Goal: Use online tool/utility: Utilize a website feature to perform a specific function

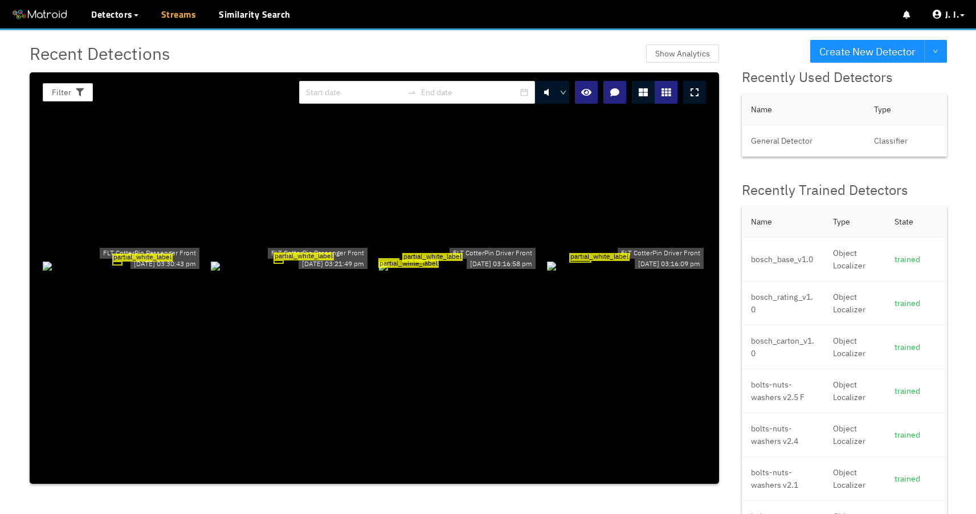
click at [187, 19] on link "Streams" at bounding box center [178, 14] width 35 height 14
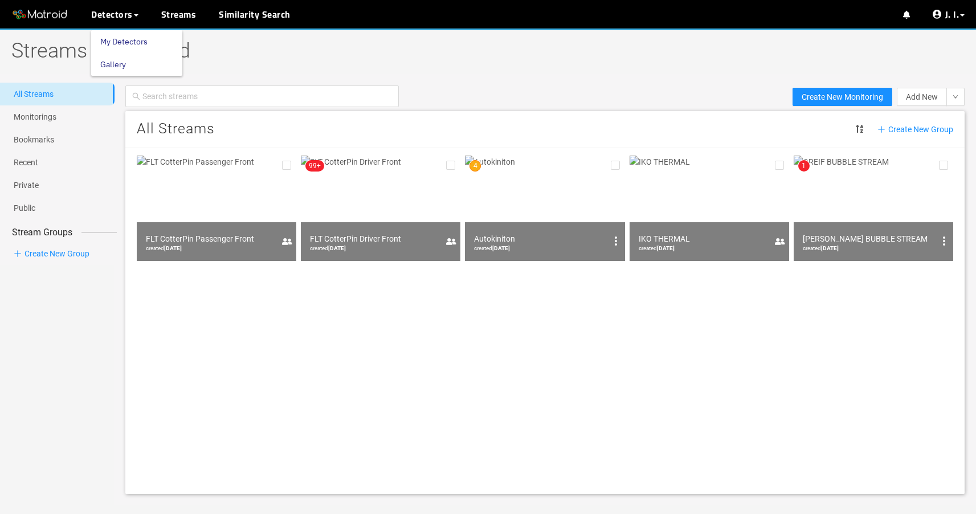
click at [121, 38] on link "My Detectors" at bounding box center [123, 41] width 47 height 23
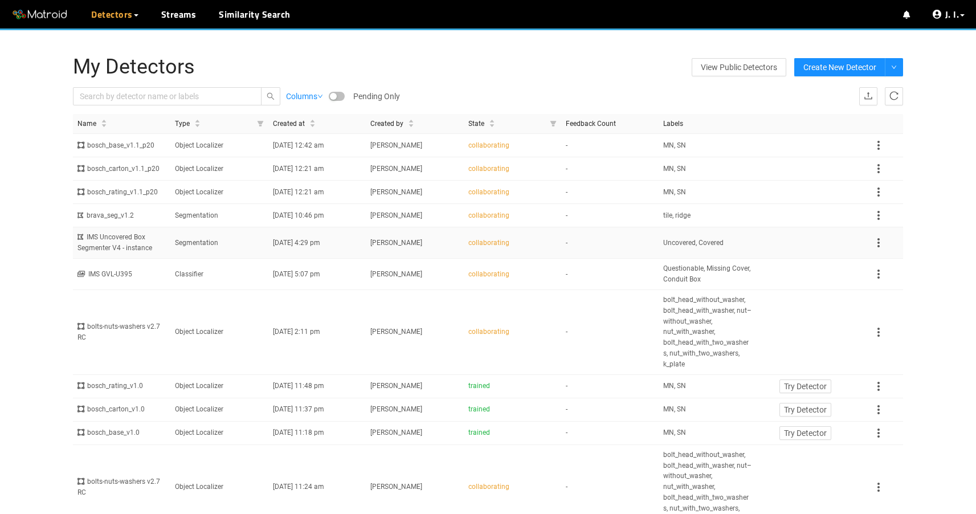
click at [366, 249] on td "Tucker Cullen" at bounding box center [414, 242] width 97 height 31
click at [903, 66] on link "Disable Proxy" at bounding box center [906, 64] width 48 height 23
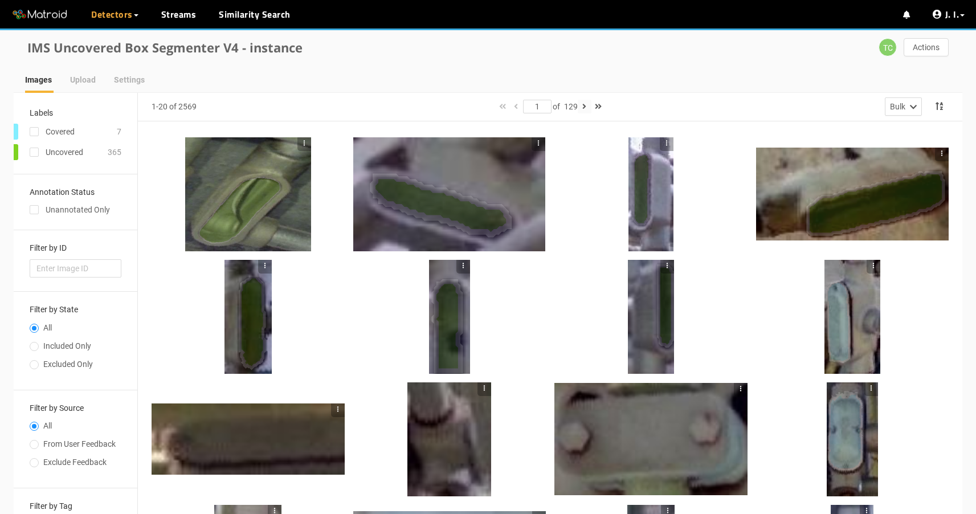
click at [586, 108] on icon "button" at bounding box center [584, 107] width 4 height 8
type input "2"
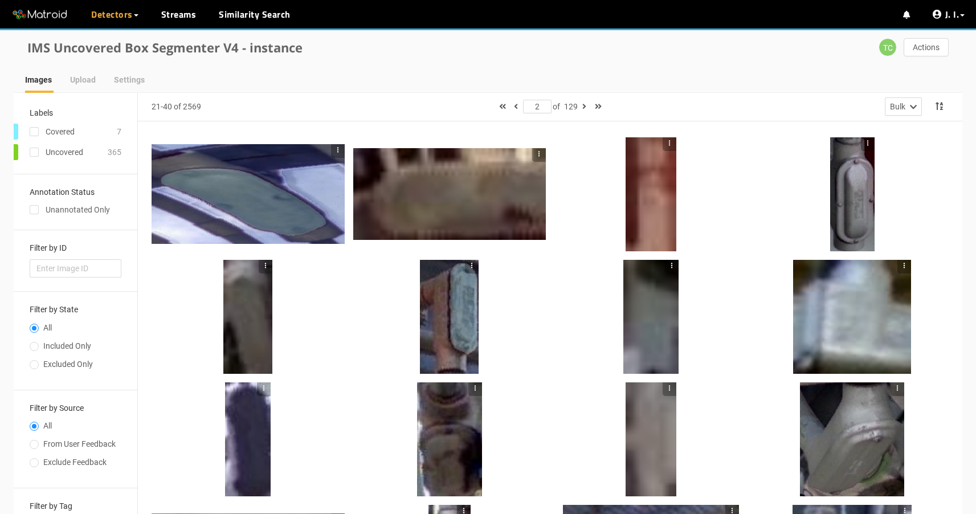
click at [456, 326] on div at bounding box center [449, 317] width 59 height 114
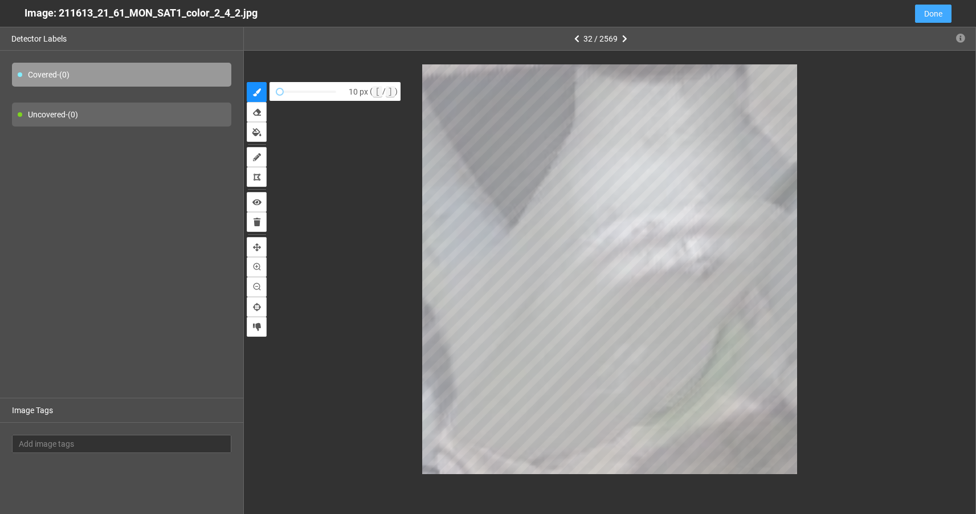
click at [937, 17] on span "Done" at bounding box center [933, 13] width 18 height 13
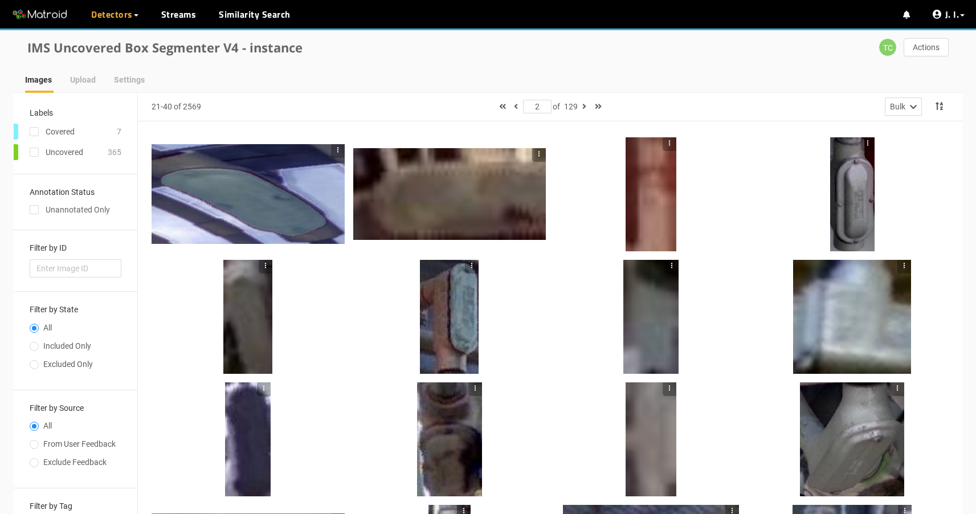
scroll to position [301, 0]
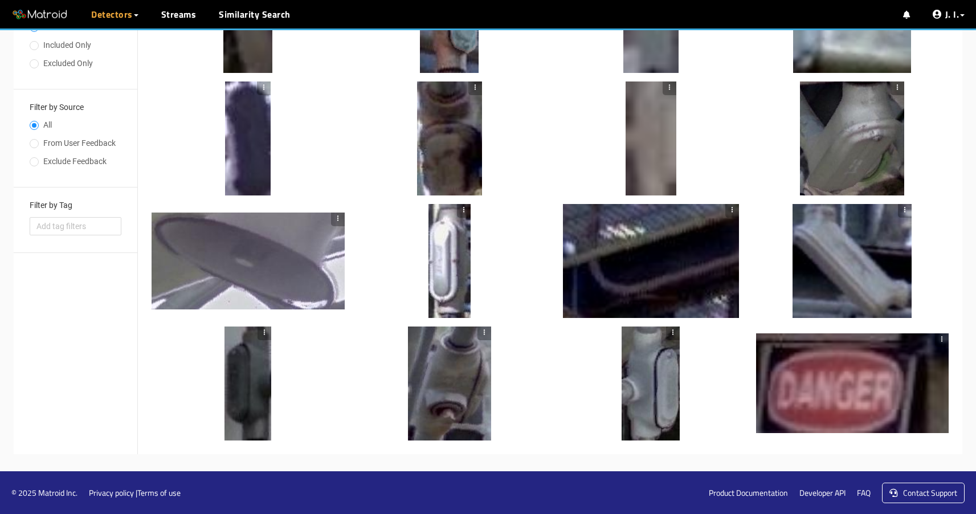
click at [652, 400] on div at bounding box center [650, 383] width 58 height 114
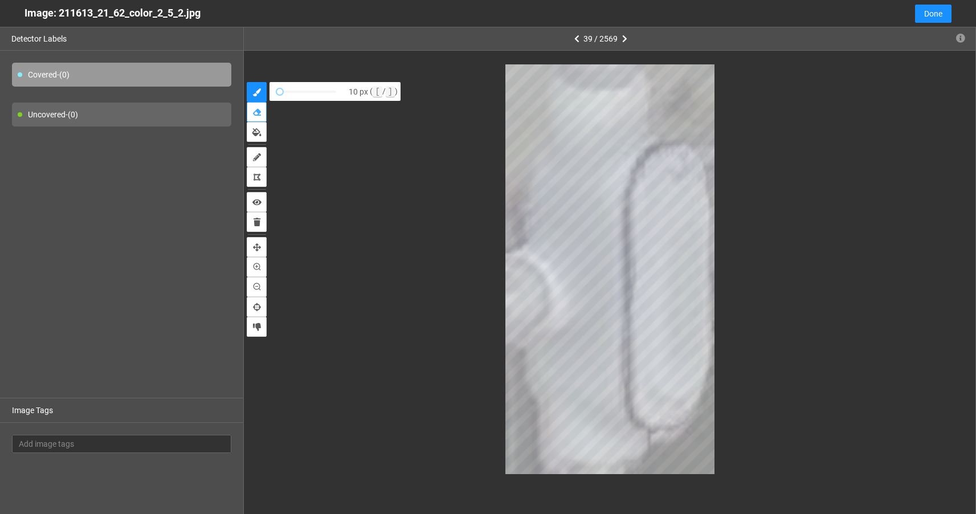
click at [257, 113] on icon "erase" at bounding box center [257, 112] width 8 height 8
click at [934, 8] on span "Done" at bounding box center [933, 13] width 18 height 13
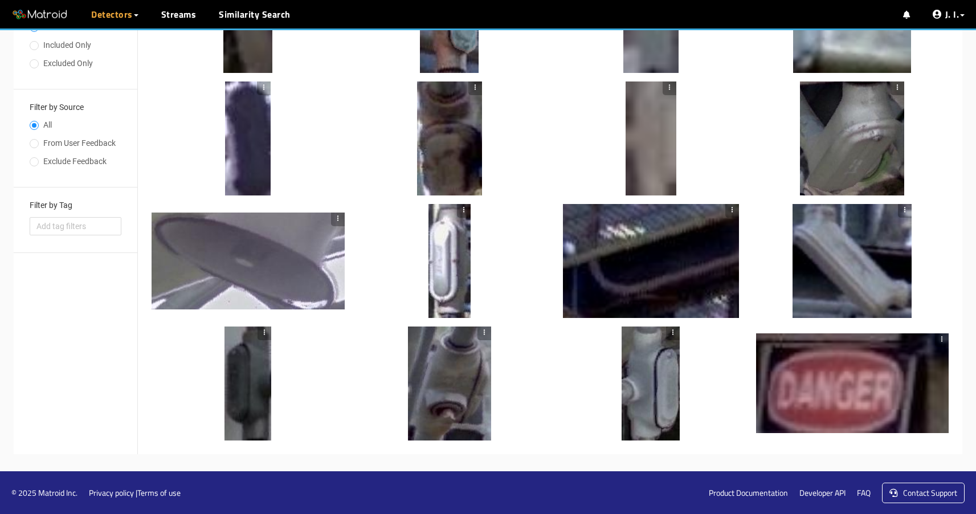
scroll to position [0, 0]
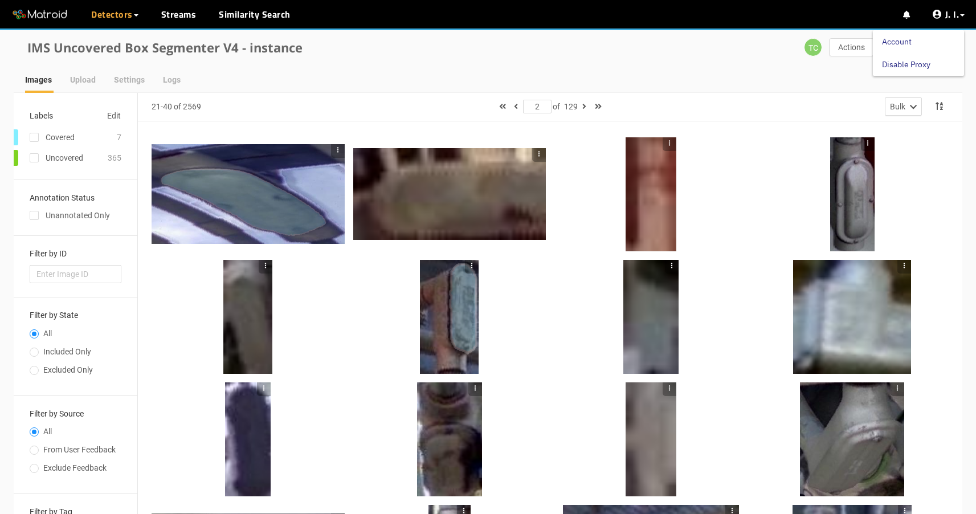
click at [930, 59] on link "Disable Proxy" at bounding box center [906, 64] width 48 height 23
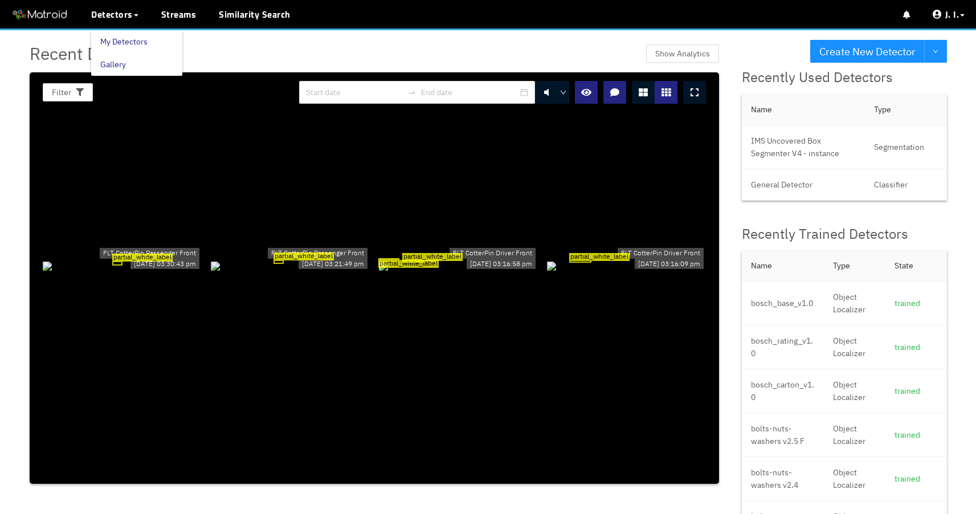
click at [115, 37] on link "My Detectors" at bounding box center [123, 41] width 47 height 23
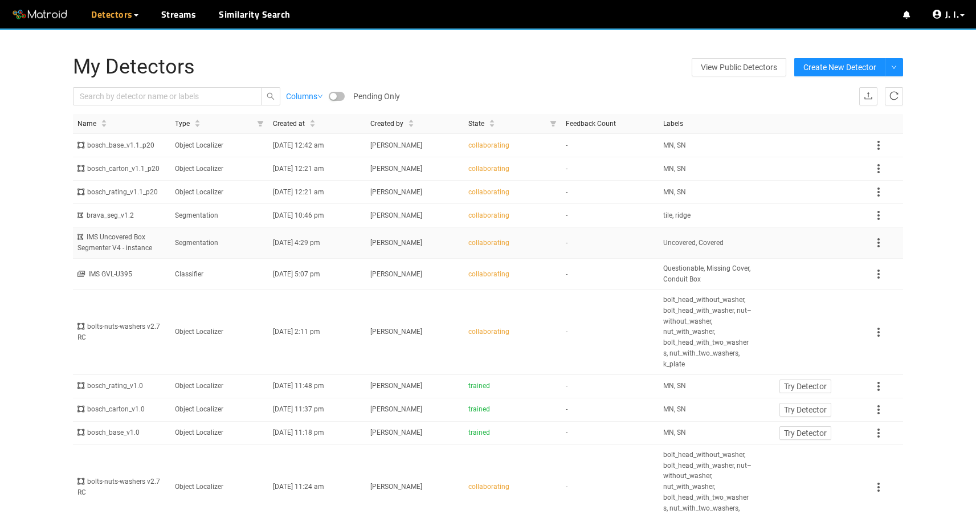
click at [283, 247] on span "[DATE] 4:29 pm" at bounding box center [296, 243] width 47 height 8
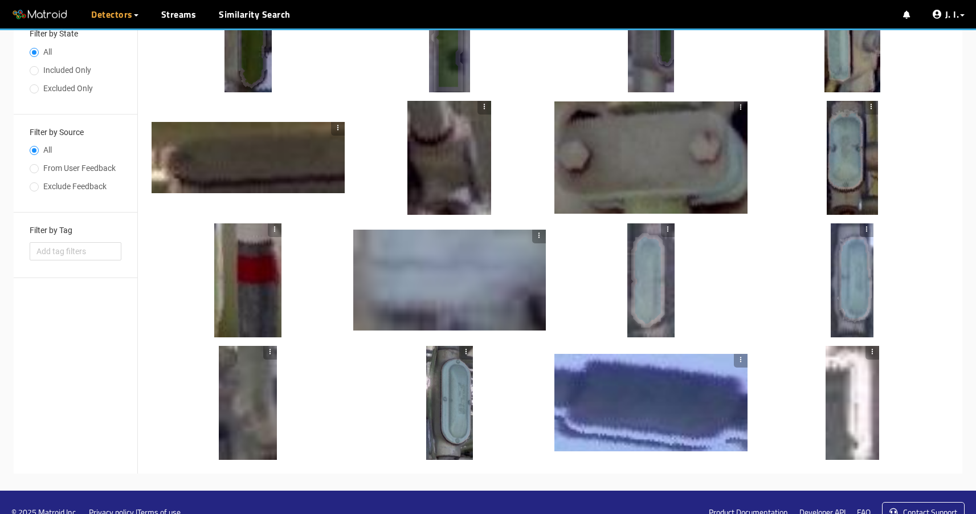
scroll to position [297, 0]
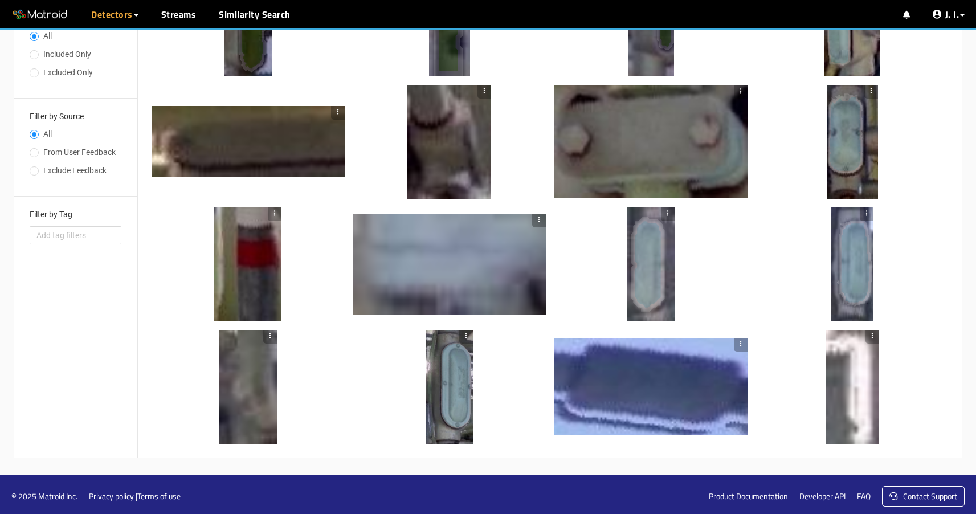
click at [272, 289] on div at bounding box center [275, 264] width 14 height 114
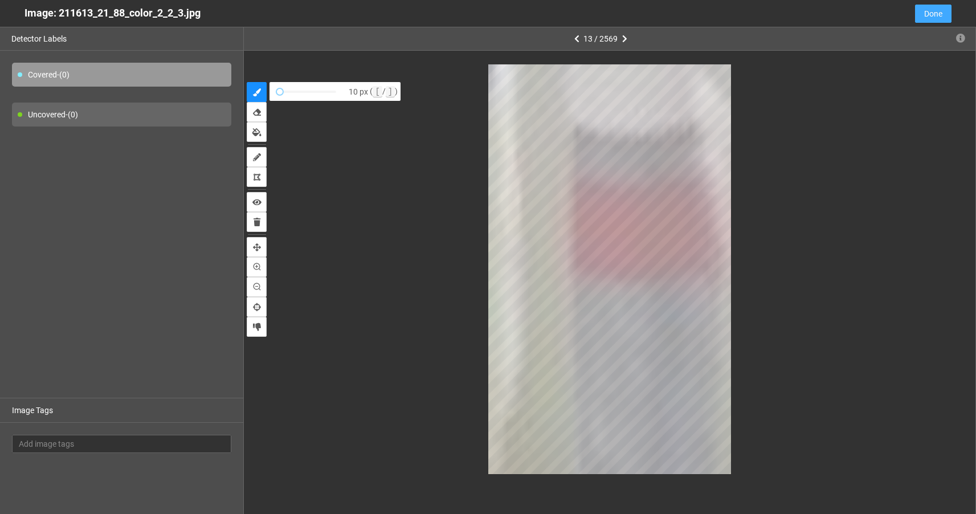
click at [927, 14] on span "Done" at bounding box center [933, 13] width 18 height 13
